Goal: Transaction & Acquisition: Book appointment/travel/reservation

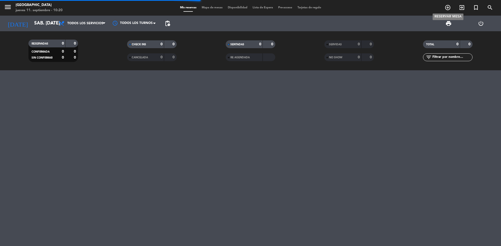
click at [448, 9] on icon "add_circle_outline" at bounding box center [447, 7] width 6 height 6
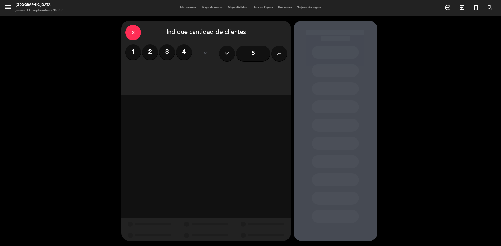
click at [275, 51] on button at bounding box center [279, 54] width 16 height 16
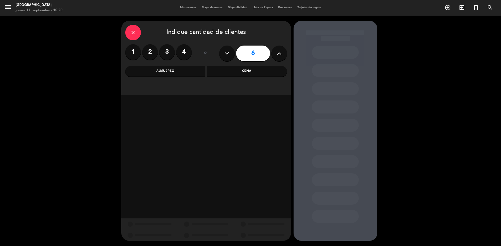
click at [275, 51] on button at bounding box center [279, 54] width 16 height 16
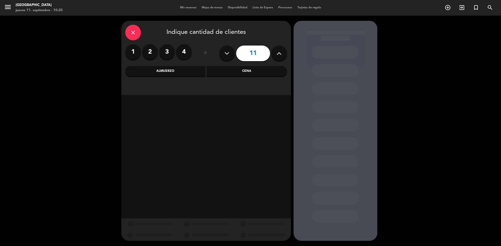
click at [275, 51] on button at bounding box center [279, 54] width 16 height 16
type input "14"
click at [217, 74] on div "Cena" at bounding box center [246, 71] width 80 height 10
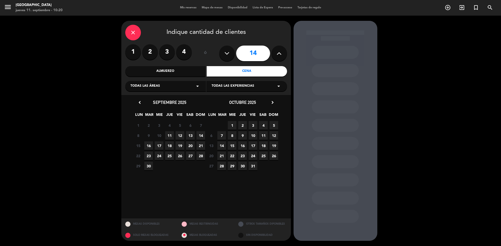
click at [172, 135] on span "11" at bounding box center [169, 135] width 9 height 9
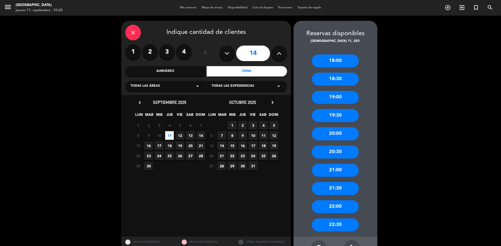
scroll to position [18, 0]
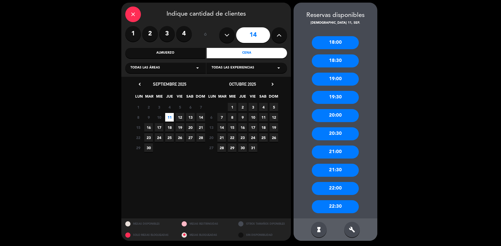
click at [336, 133] on div "20:30" at bounding box center [335, 133] width 47 height 13
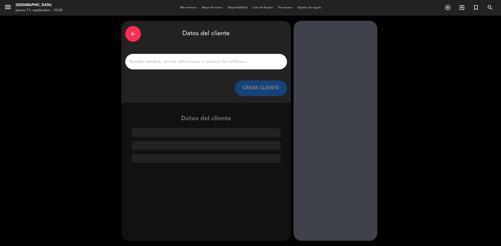
click at [202, 56] on div at bounding box center [206, 62] width 162 height 16
click at [205, 61] on input "1" at bounding box center [206, 61] width 154 height 7
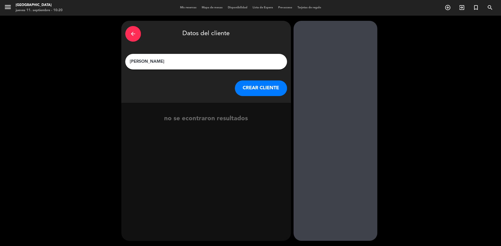
type input "[PERSON_NAME]"
click at [245, 95] on button "CREAR CLIENTE" at bounding box center [261, 89] width 52 height 16
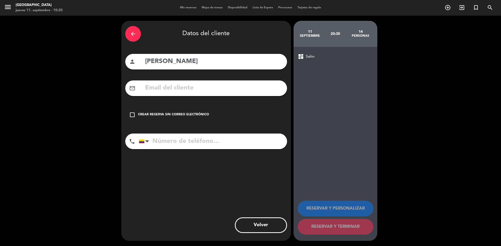
click at [188, 140] on input "tel" at bounding box center [213, 142] width 148 height 16
type input "3122934938"
click at [134, 114] on icon "check_box_outline_blank" at bounding box center [132, 115] width 6 height 6
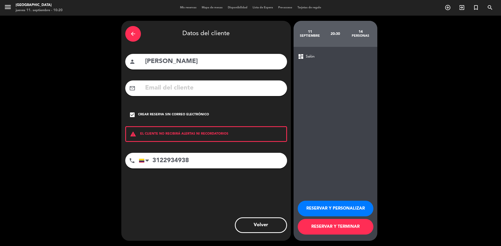
click at [302, 221] on button "RESERVAR Y TERMINAR" at bounding box center [335, 227] width 76 height 16
